Goal: Task Accomplishment & Management: Use online tool/utility

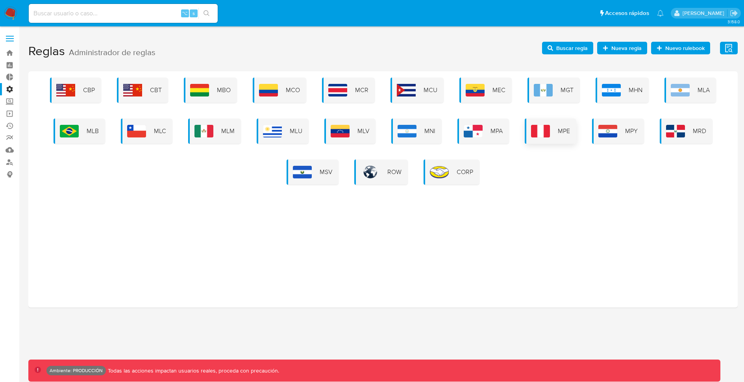
click at [541, 132] on img at bounding box center [540, 131] width 19 height 13
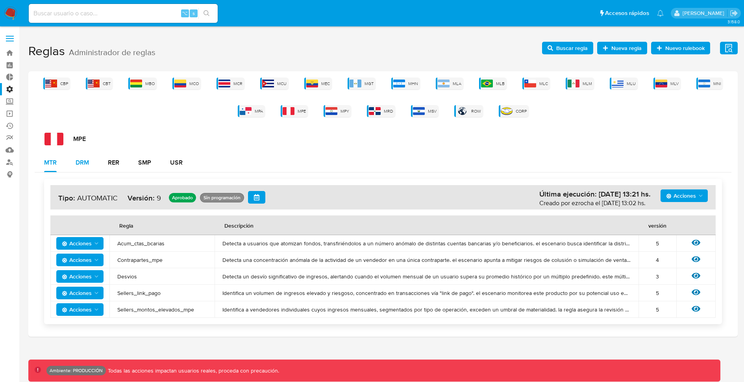
click at [87, 164] on div "DRM" at bounding box center [82, 162] width 13 height 6
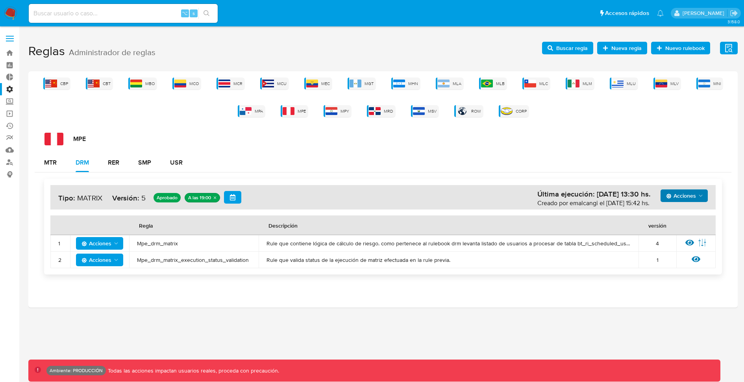
click at [702, 195] on icon "Acciones" at bounding box center [701, 196] width 6 height 6
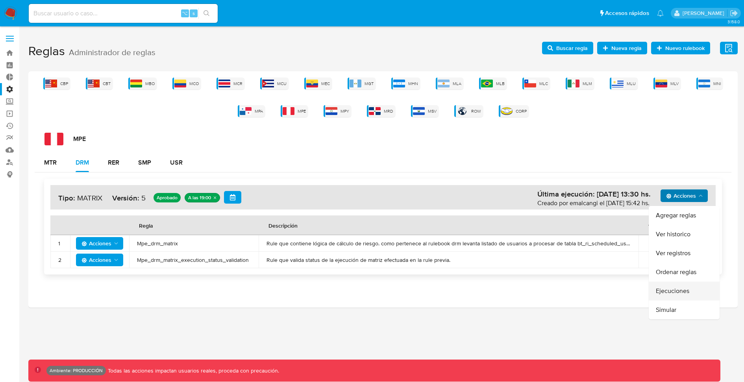
click at [684, 288] on button "Ejecuciones" at bounding box center [684, 291] width 71 height 19
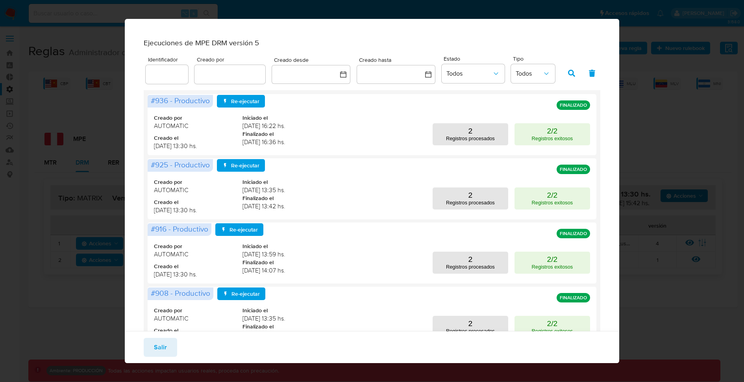
click at [649, 130] on div "Ejecuciones de MPE DRM versión 5 Identificador Creado por Creado desde Creado h…" at bounding box center [372, 191] width 744 height 382
click at [166, 346] on span "Salir" at bounding box center [160, 347] width 13 height 17
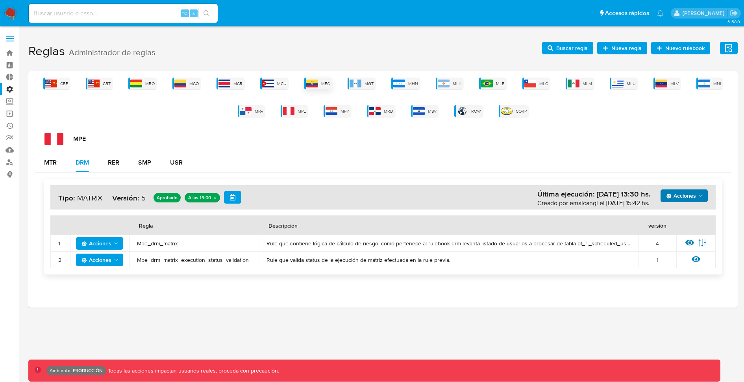
click at [317, 83] on img at bounding box center [312, 84] width 12 height 8
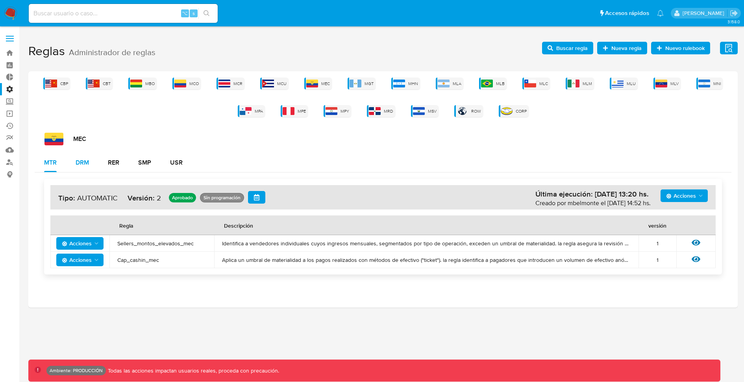
click at [85, 170] on div "DRM" at bounding box center [82, 162] width 13 height 19
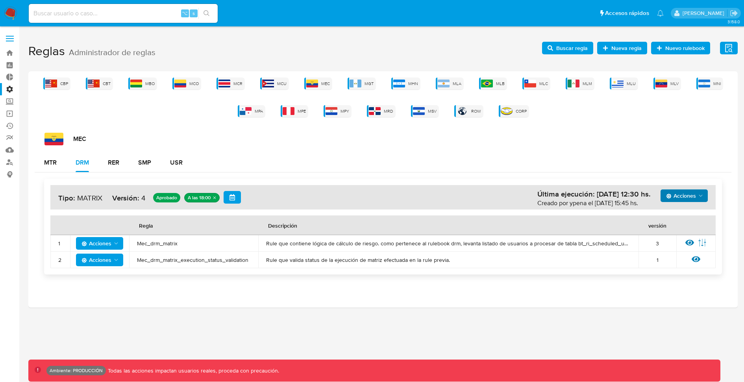
click at [683, 196] on span "Acciones" at bounding box center [681, 195] width 30 height 13
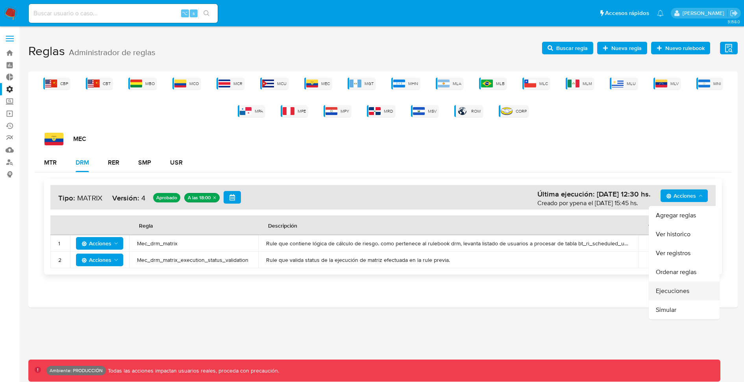
click at [675, 288] on button "Ejecuciones" at bounding box center [684, 291] width 71 height 19
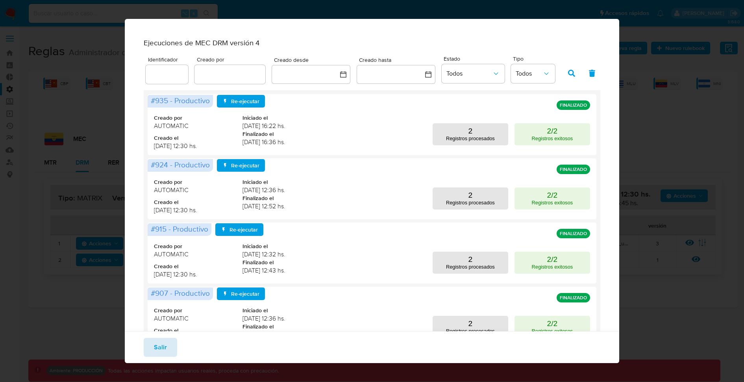
click at [159, 350] on span "Salir" at bounding box center [160, 347] width 13 height 17
